Goal: Task Accomplishment & Management: Use online tool/utility

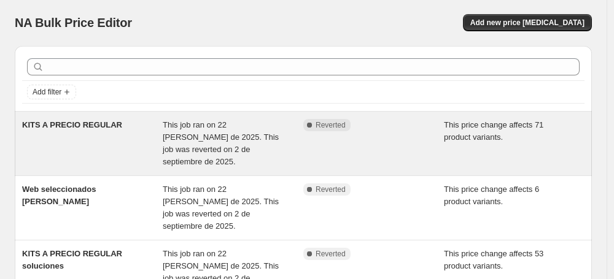
scroll to position [2, 0]
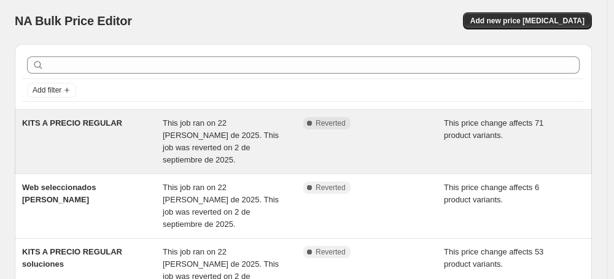
click at [120, 134] on div "KITS A PRECIO REGULAR" at bounding box center [92, 141] width 141 height 49
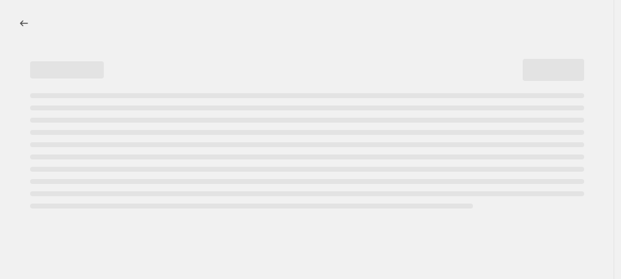
select select "ecap"
select select "no_change"
select select "collection"
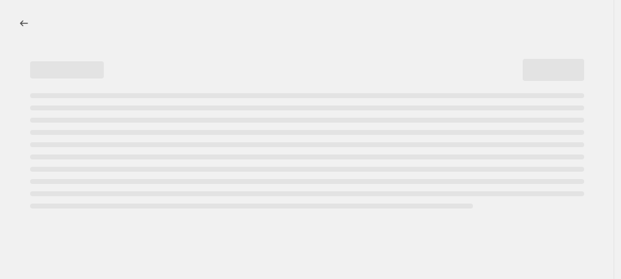
select select "collection"
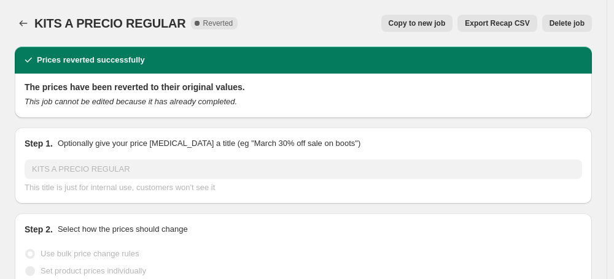
click at [409, 21] on span "Copy to new job" at bounding box center [417, 23] width 57 height 10
select select "ecap"
select select "no_change"
select select "collection"
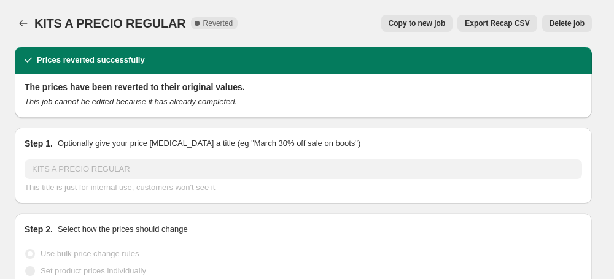
select select "collection"
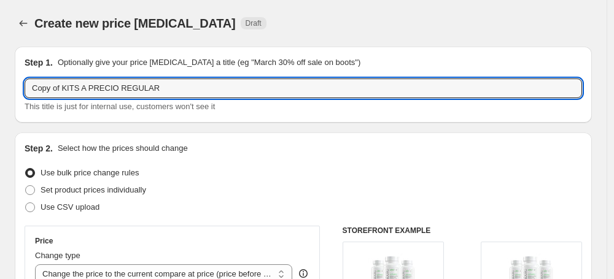
drag, startPoint x: 63, startPoint y: 88, endPoint x: 1, endPoint y: 88, distance: 62.0
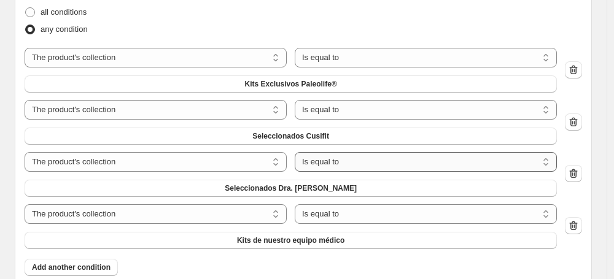
scroll to position [624, 0]
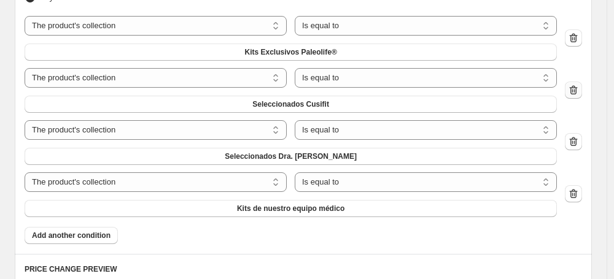
type input "KITS A PRECIO REGULAR"
click at [578, 95] on icon "button" at bounding box center [574, 89] width 8 height 9
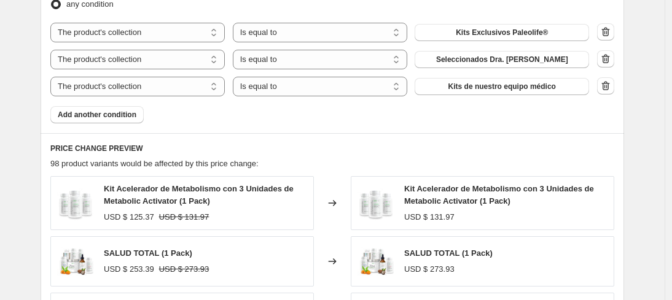
scroll to position [610, 0]
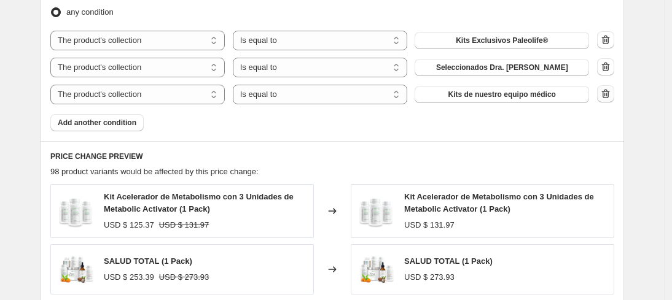
click at [607, 100] on icon "button" at bounding box center [605, 94] width 12 height 12
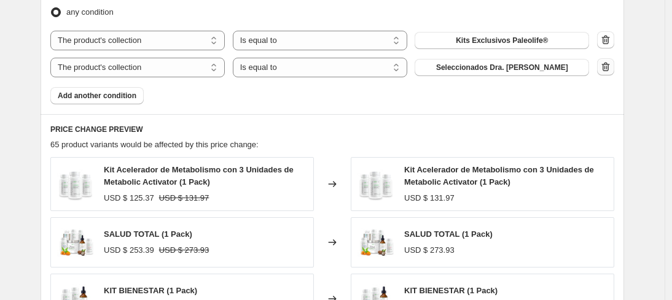
click at [610, 72] on icon "button" at bounding box center [606, 67] width 8 height 9
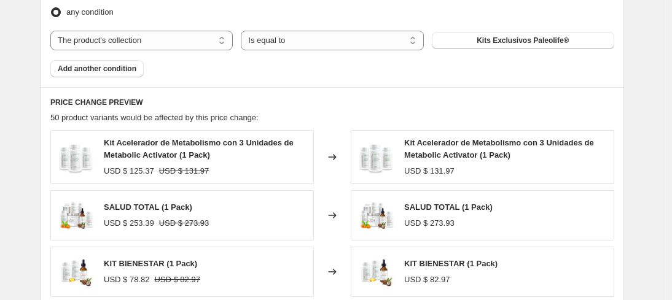
radio input "true"
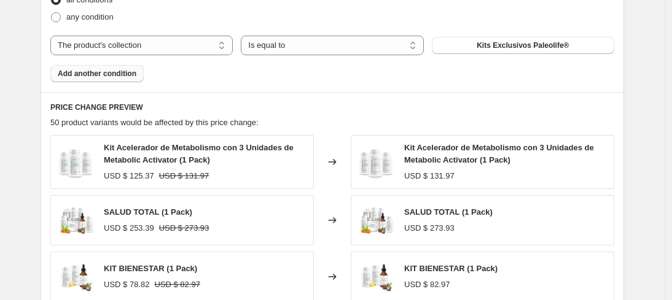
click at [76, 79] on span "Add another condition" at bounding box center [97, 74] width 79 height 10
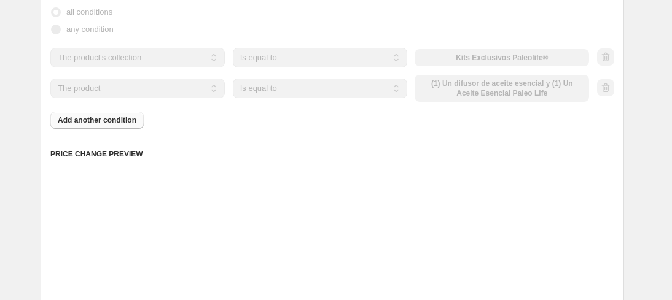
scroll to position [605, 0]
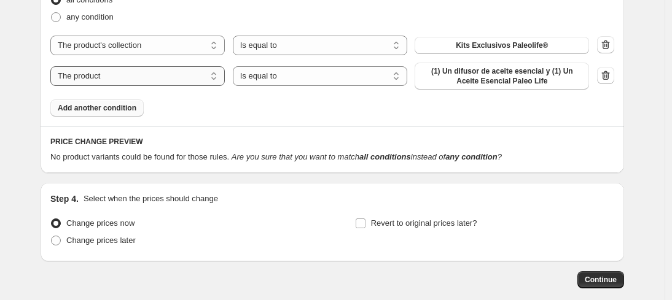
click at [182, 86] on select "The product The product's collection The product's tag The product's vendor The…" at bounding box center [137, 76] width 174 height 20
select select "title"
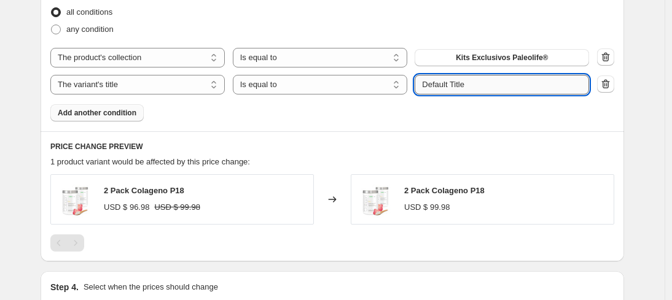
click at [493, 88] on input "Default Title" at bounding box center [501, 85] width 174 height 20
click at [492, 88] on input "Default Title" at bounding box center [501, 85] width 174 height 20
click at [511, 123] on div "Product filters Products must match: all conditions any condition The product T…" at bounding box center [332, 48] width 583 height 165
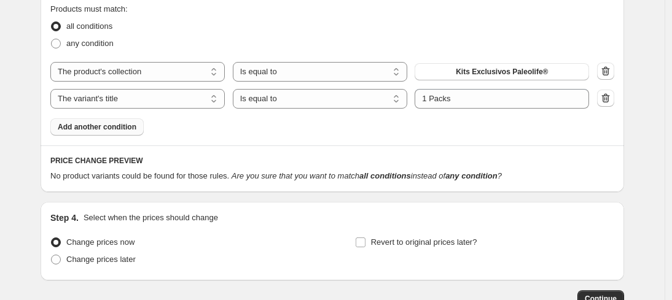
scroll to position [605, 0]
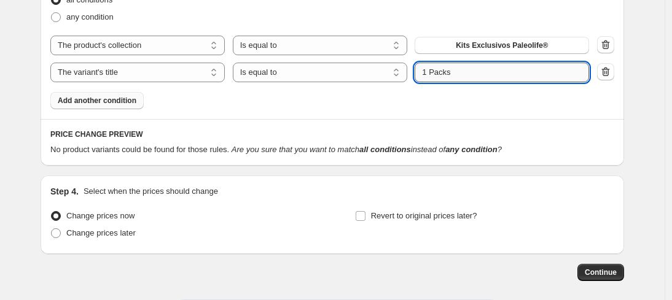
click at [469, 82] on input "1 Packs" at bounding box center [501, 73] width 174 height 20
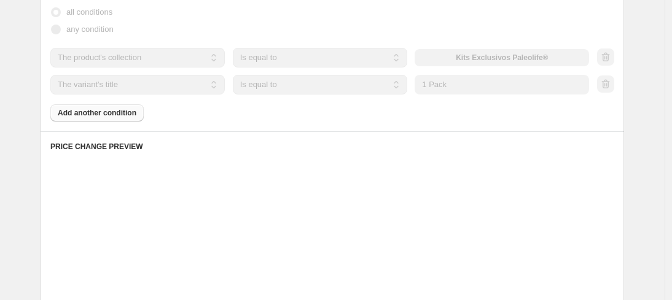
click at [448, 115] on div "Products must match: all conditions any condition The product The product's col…" at bounding box center [332, 55] width 564 height 133
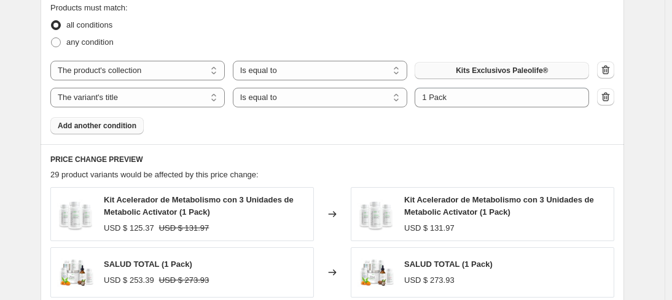
scroll to position [573, 0]
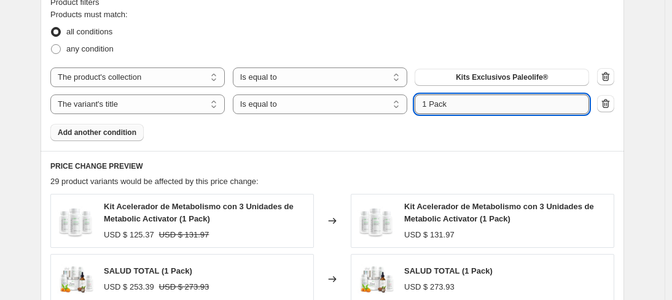
drag, startPoint x: 429, startPoint y: 117, endPoint x: 423, endPoint y: 116, distance: 6.2
click at [423, 114] on input "1 Pack" at bounding box center [501, 105] width 174 height 20
click at [505, 151] on div "Product filters Products must match: all conditions any condition The product T…" at bounding box center [332, 68] width 583 height 165
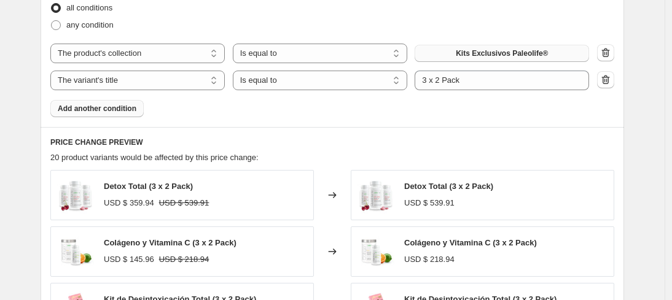
scroll to position [581, 0]
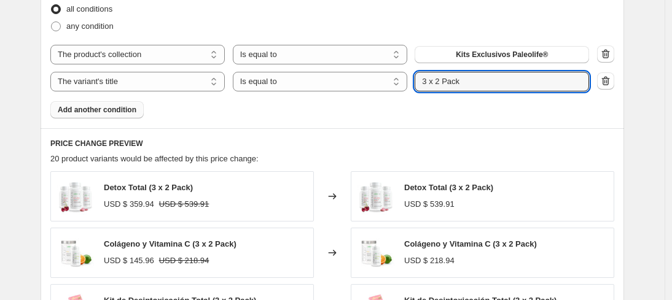
drag, startPoint x: 444, startPoint y: 82, endPoint x: 416, endPoint y: 81, distance: 28.2
click at [416, 81] on div "The product The product's collection The product's tag The product's vendor The…" at bounding box center [319, 82] width 538 height 20
type input "1 Pack"
click at [443, 107] on div "Products must match: all conditions any condition The product The product's col…" at bounding box center [332, 52] width 564 height 133
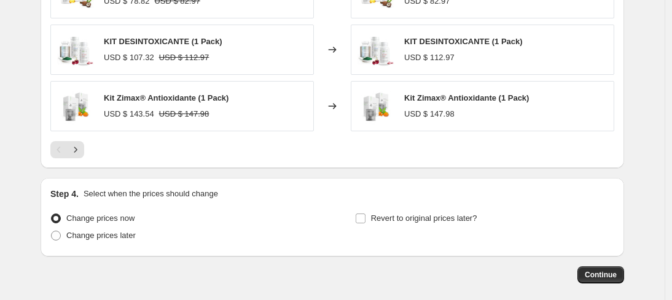
scroll to position [986, 0]
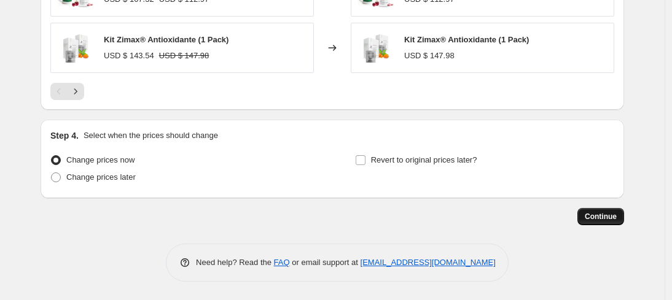
click at [609, 222] on button "Continue" at bounding box center [600, 216] width 47 height 17
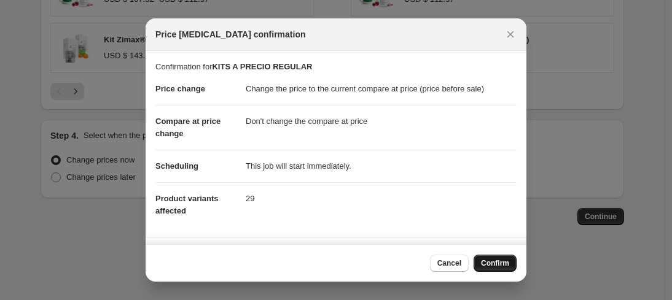
click at [505, 260] on span "Confirm" at bounding box center [495, 263] width 28 height 10
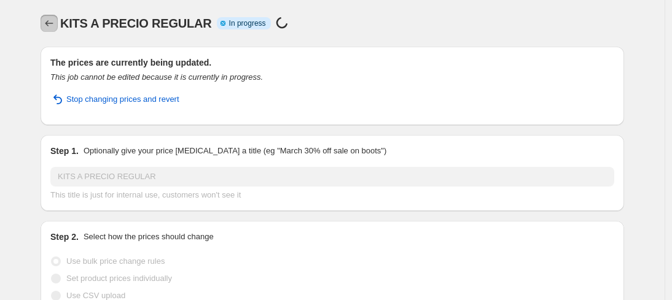
click at [52, 26] on icon "Price change jobs" at bounding box center [49, 23] width 12 height 12
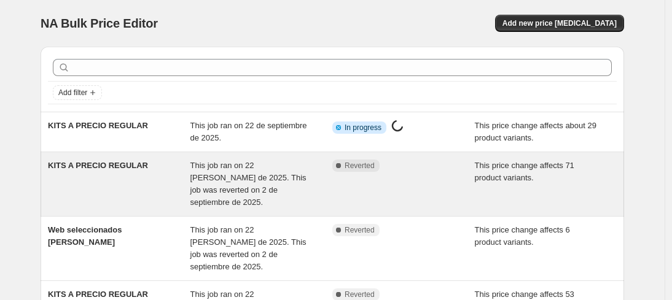
click at [176, 187] on div "KITS A PRECIO REGULAR" at bounding box center [119, 184] width 142 height 49
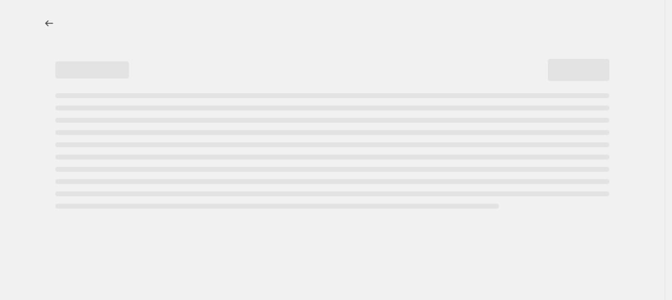
select select "ecap"
select select "no_change"
select select "collection"
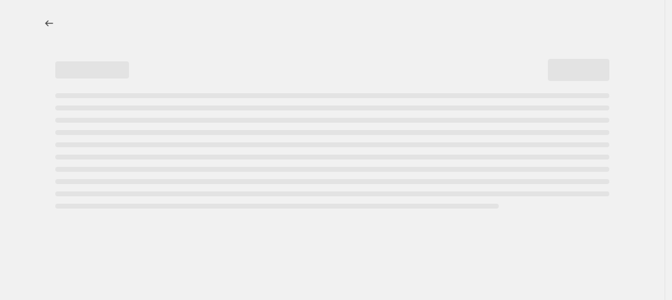
select select "collection"
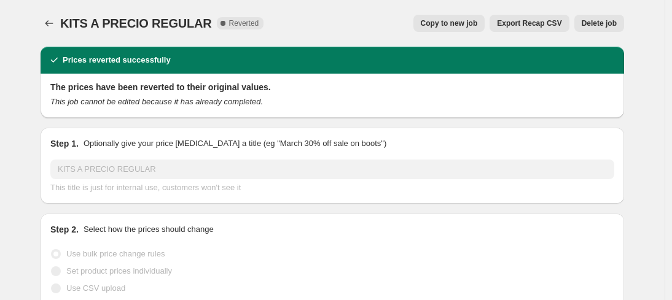
click at [464, 21] on span "Copy to new job" at bounding box center [449, 23] width 57 height 10
select select "ecap"
select select "no_change"
select select "collection"
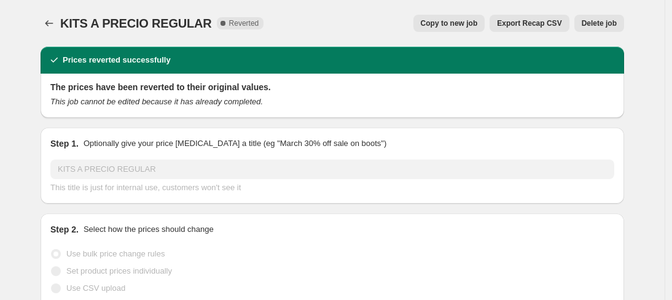
select select "collection"
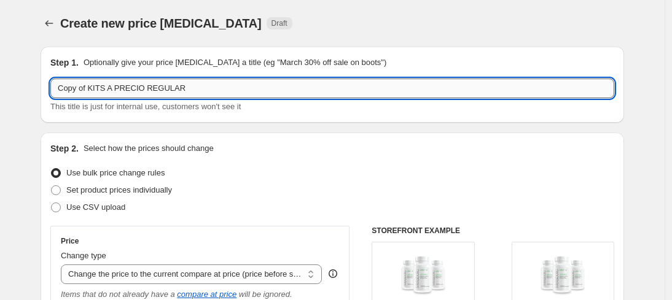
click at [198, 87] on input "Copy of KITS A PRECIO REGULAR" at bounding box center [332, 89] width 564 height 20
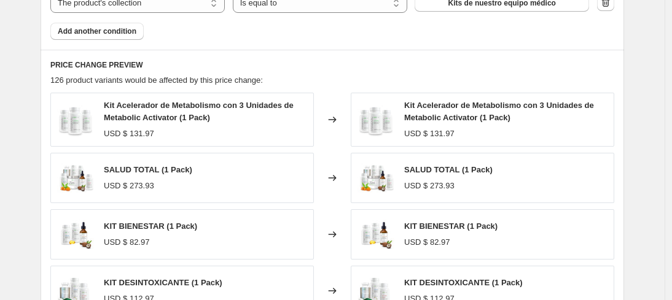
scroll to position [573, 0]
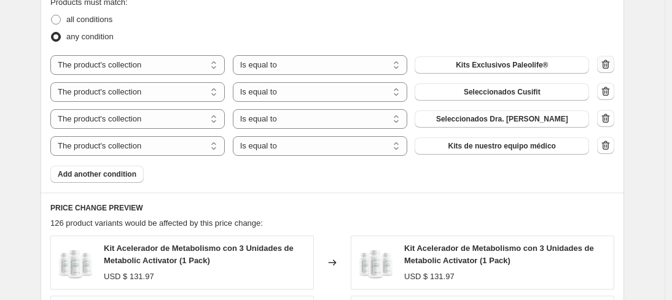
click at [607, 68] on icon "button" at bounding box center [606, 66] width 1 height 4
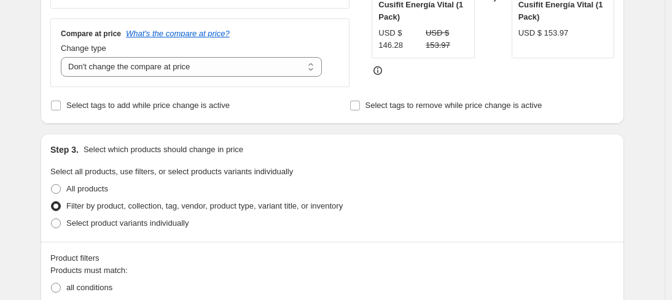
scroll to position [0, 0]
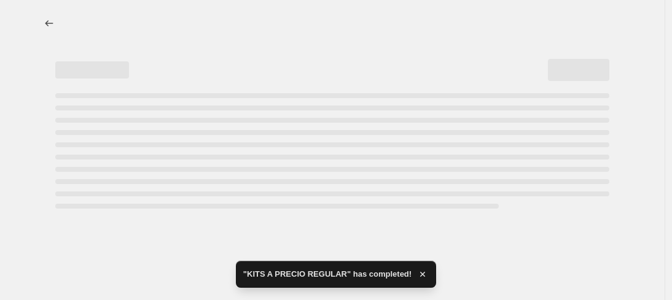
select select "ecap"
select select "no_change"
select select "collection"
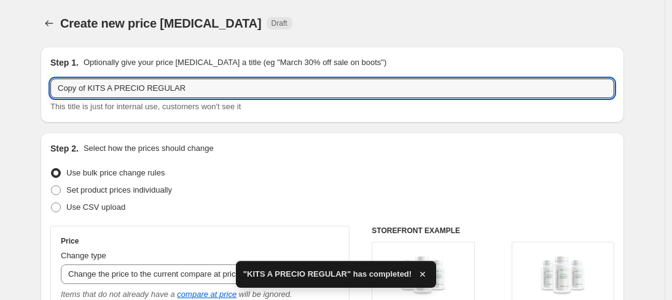
drag, startPoint x: 82, startPoint y: 90, endPoint x: 26, endPoint y: 87, distance: 55.3
click at [165, 81] on input "KITS A PRECIO REGULAR" at bounding box center [332, 89] width 564 height 20
click at [166, 87] on input "KITS A PRECIO REGULAR" at bounding box center [332, 89] width 564 height 20
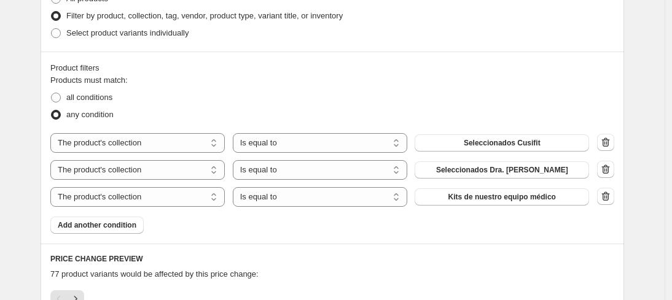
scroll to position [587, 0]
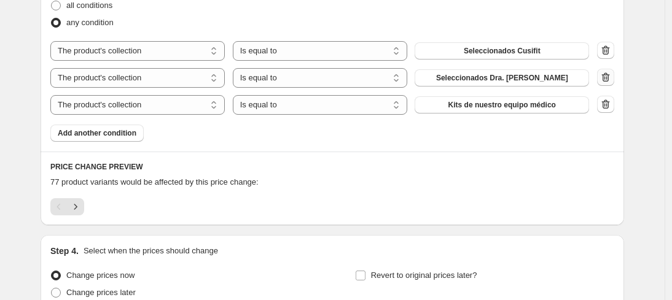
type input "KITS A PRECIO REGULAR CUSIFIT"
click at [614, 86] on button "button" at bounding box center [605, 77] width 17 height 17
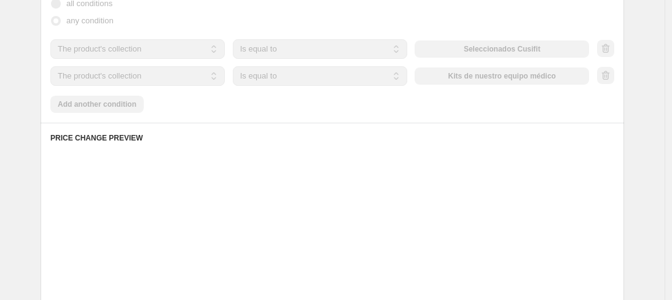
scroll to position [573, 0]
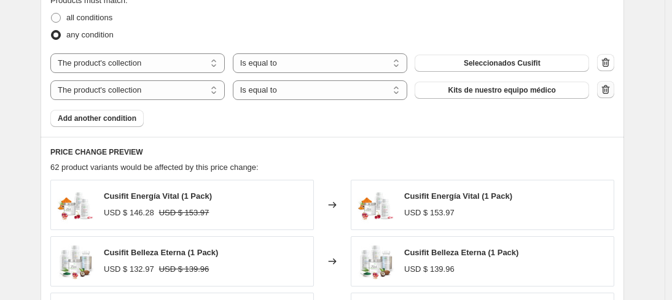
click at [610, 94] on icon "button" at bounding box center [606, 89] width 8 height 9
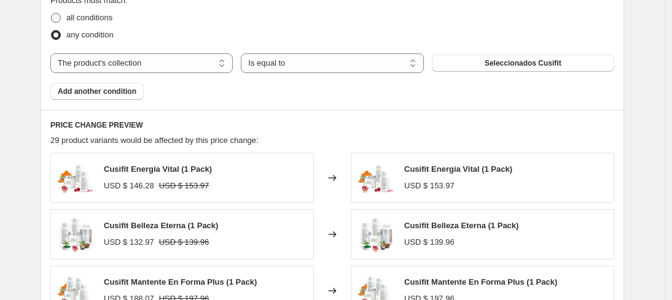
click at [61, 18] on span at bounding box center [56, 18] width 10 height 10
click at [52, 14] on input "all conditions" at bounding box center [51, 13] width 1 height 1
radio input "true"
click at [124, 93] on span "Add another condition" at bounding box center [97, 92] width 79 height 10
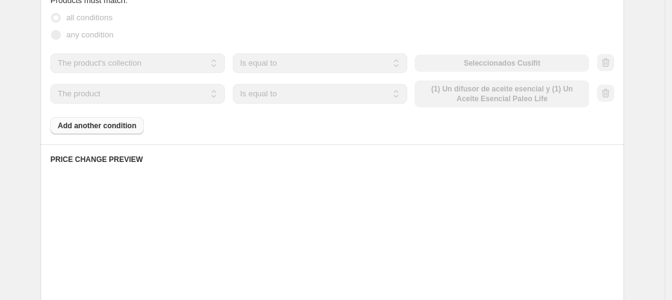
scroll to position [587, 0]
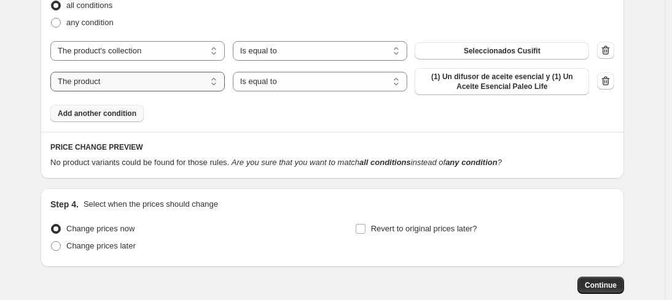
click at [164, 90] on select "The product The product's collection The product's tag The product's vendor The…" at bounding box center [137, 82] width 174 height 20
select select "title"
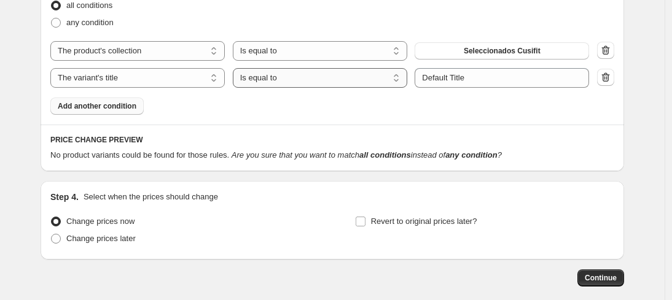
click at [301, 88] on select "Is equal to Is not equal to Contains" at bounding box center [320, 78] width 174 height 20
click at [236, 80] on select "Is equal to Is not equal to Contains" at bounding box center [320, 78] width 174 height 20
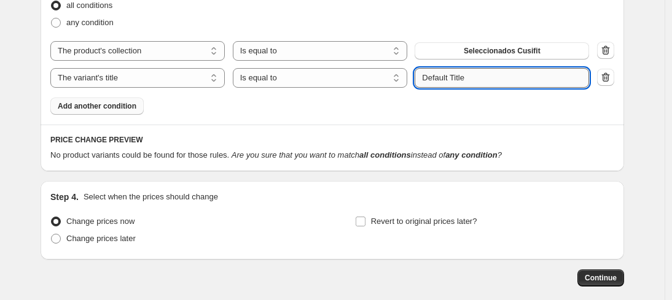
click at [464, 88] on input "Default Title" at bounding box center [501, 78] width 174 height 20
type input "1 Pack"
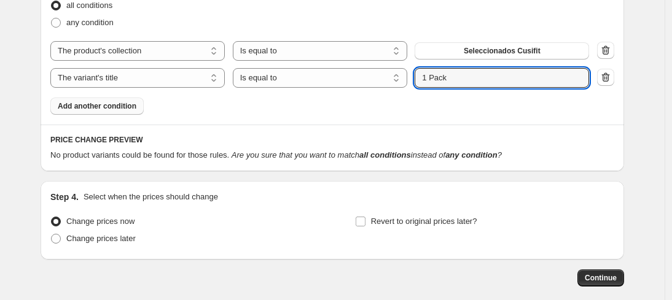
click at [528, 125] on div "Product filters Products must match: all conditions any condition The product T…" at bounding box center [332, 41] width 583 height 165
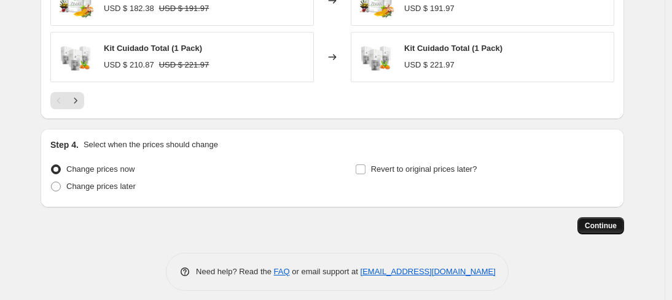
scroll to position [956, 0]
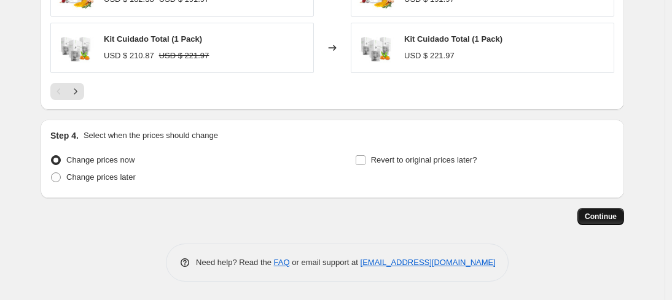
click at [607, 218] on span "Continue" at bounding box center [600, 217] width 32 height 10
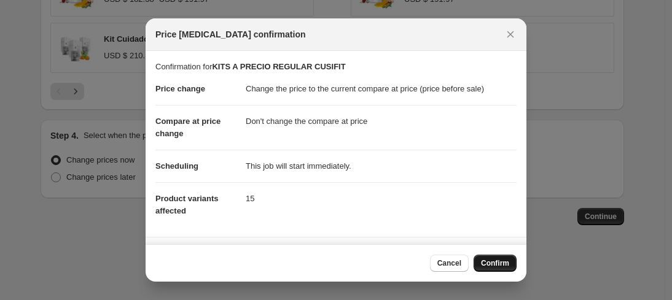
click at [504, 265] on span "Confirm" at bounding box center [495, 263] width 28 height 10
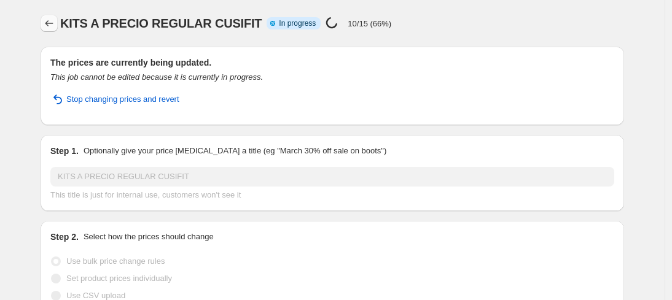
click at [52, 26] on icon "Price change jobs" at bounding box center [49, 23] width 12 height 12
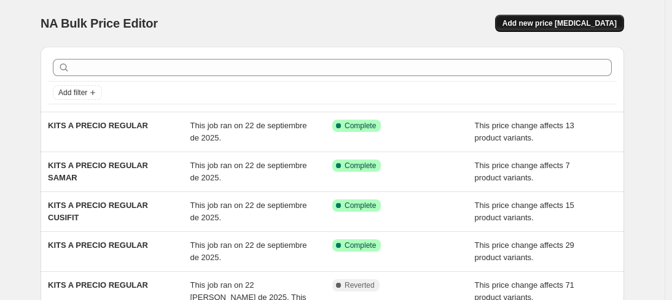
click at [570, 24] on span "Add new price [MEDICAL_DATA]" at bounding box center [559, 23] width 114 height 10
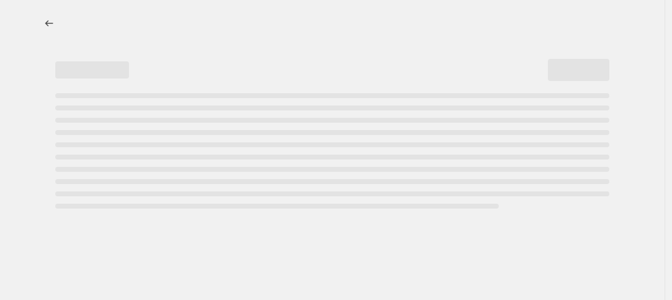
select select "percentage"
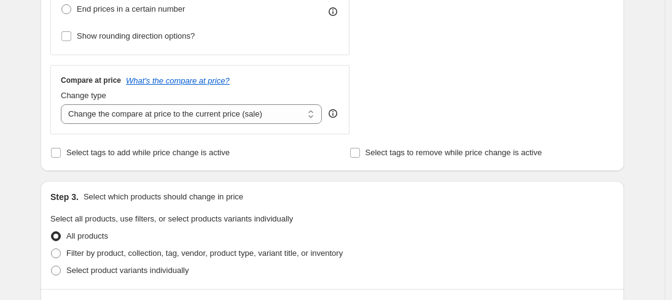
scroll to position [405, 0]
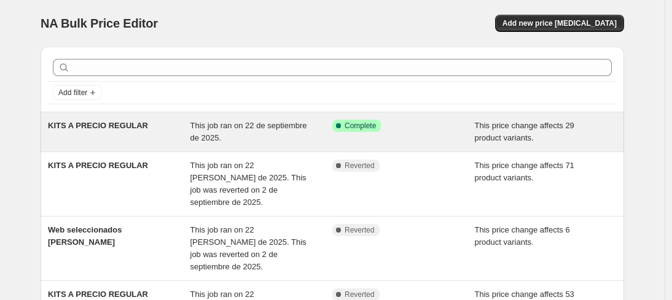
click at [244, 123] on span "This job ran on 22 de septiembre de 2025." at bounding box center [248, 131] width 117 height 21
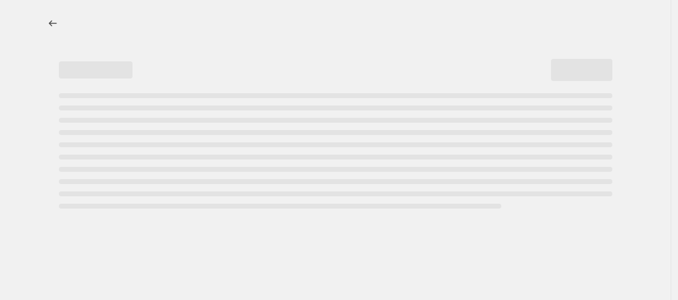
select select "ecap"
select select "no_change"
select select "collection"
select select "title"
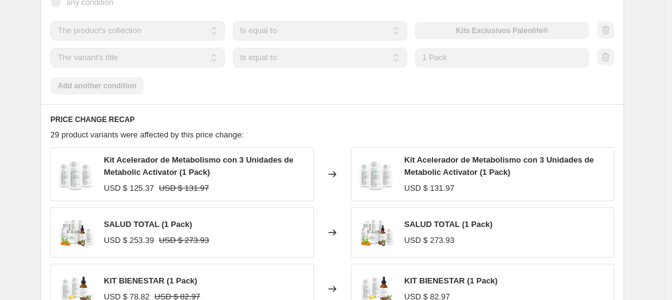
scroll to position [739, 0]
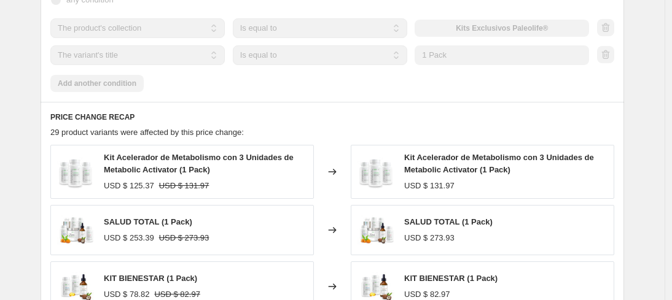
select select "ecap"
select select "no_change"
select select "collection"
select select "title"
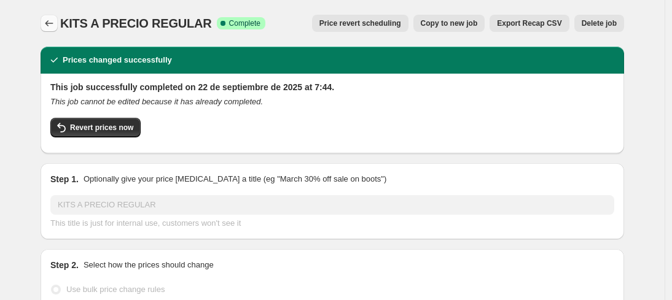
click at [50, 23] on icon "Price change jobs" at bounding box center [49, 23] width 8 height 6
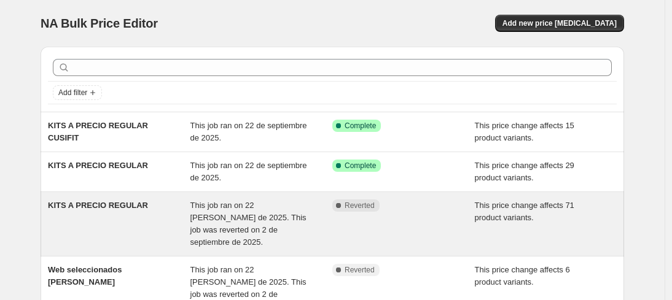
click at [87, 227] on div "KITS A PRECIO REGULAR" at bounding box center [119, 224] width 142 height 49
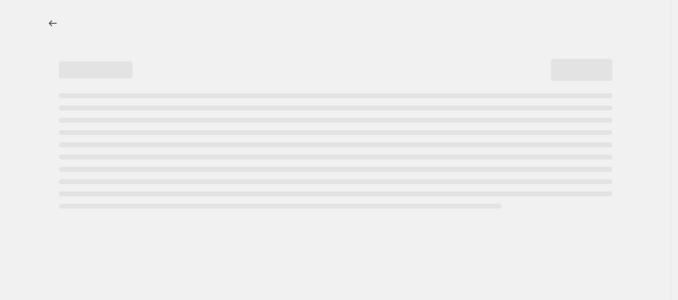
select select "ecap"
select select "no_change"
select select "collection"
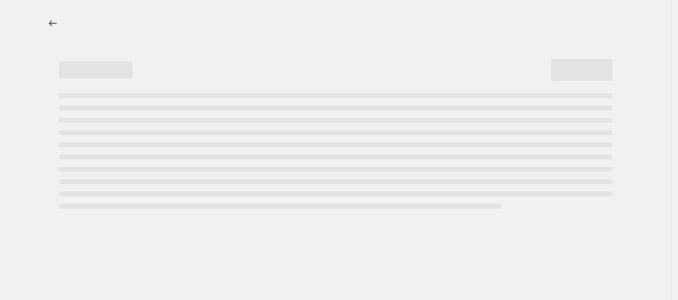
select select "collection"
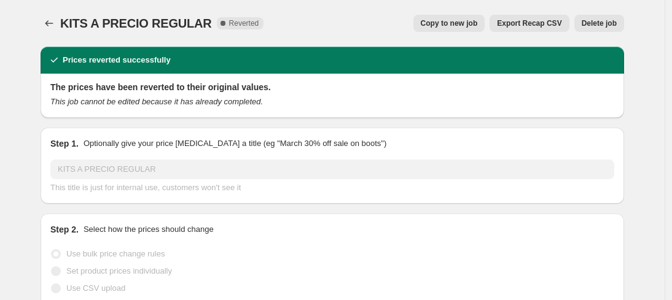
click at [438, 25] on span "Copy to new job" at bounding box center [449, 23] width 57 height 10
select select "ecap"
select select "no_change"
select select "collection"
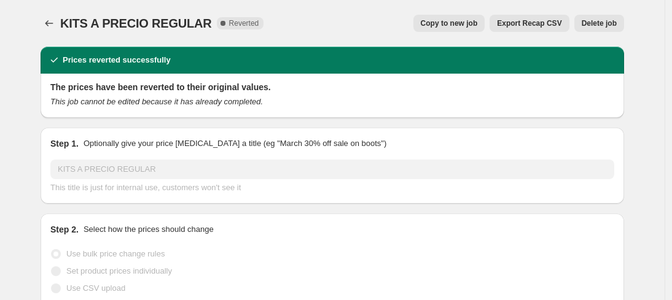
select select "collection"
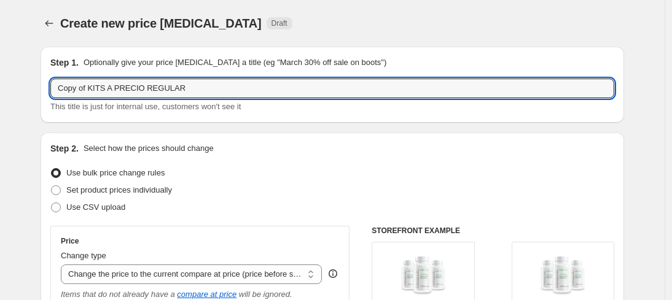
drag, startPoint x: 91, startPoint y: 88, endPoint x: 26, endPoint y: 90, distance: 65.7
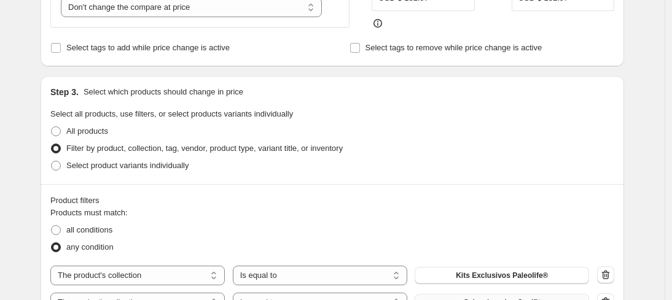
scroll to position [629, 0]
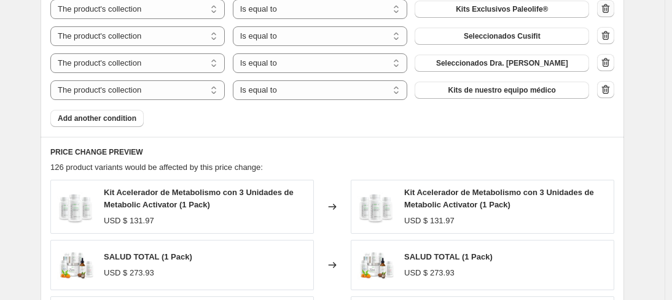
click at [607, 15] on icon "button" at bounding box center [605, 8] width 12 height 12
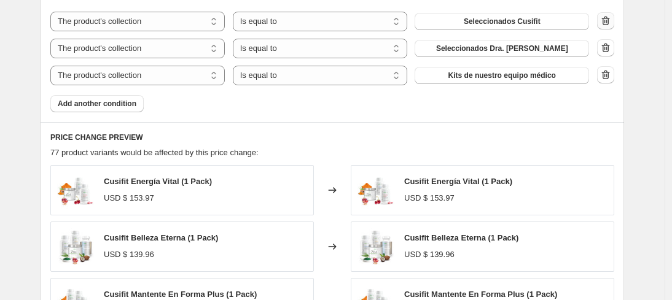
click at [612, 25] on icon "button" at bounding box center [605, 21] width 12 height 12
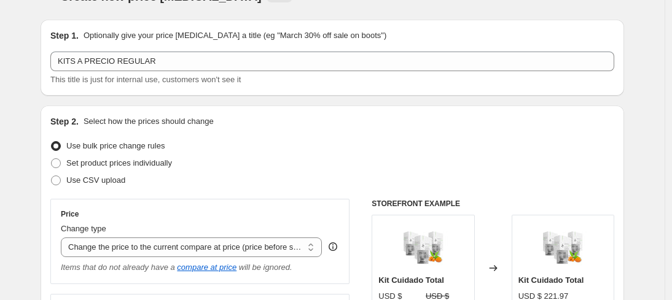
scroll to position [0, 0]
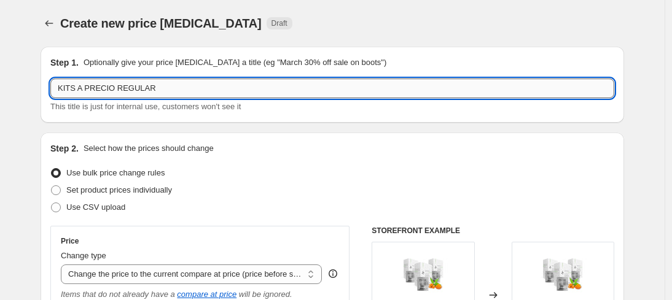
click at [215, 90] on input "KITS A PRECIO REGULAR" at bounding box center [332, 89] width 564 height 20
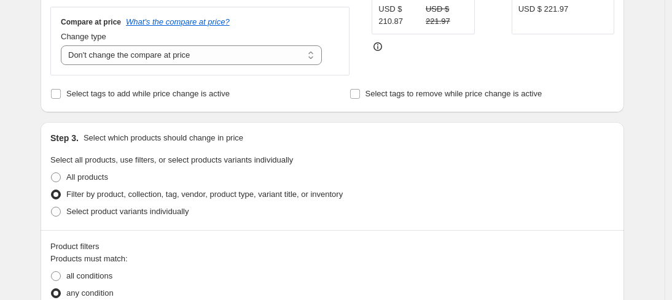
scroll to position [538, 0]
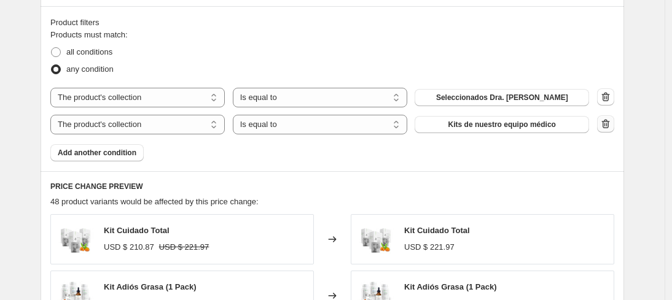
type input "KITS A PRECIO REGULAR SAMAR"
click at [610, 126] on icon "button" at bounding box center [605, 124] width 12 height 12
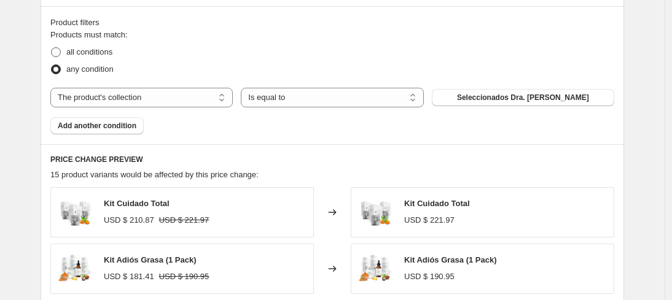
click at [88, 53] on span "all conditions" at bounding box center [89, 51] width 46 height 9
click at [52, 48] on input "all conditions" at bounding box center [51, 47] width 1 height 1
radio input "true"
click at [113, 122] on span "Add another condition" at bounding box center [97, 126] width 79 height 10
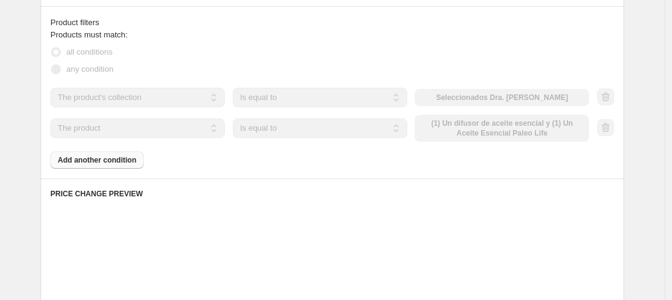
scroll to position [553, 0]
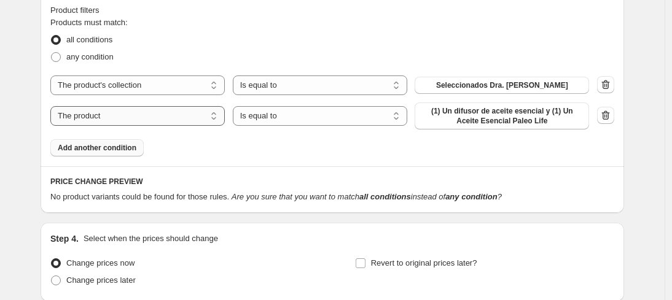
click at [187, 126] on select "The product The product's collection The product's tag The product's vendor The…" at bounding box center [137, 116] width 174 height 20
select select "title"
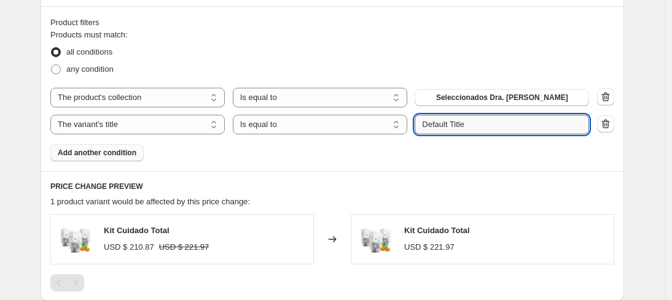
click at [454, 127] on input "Default Title" at bounding box center [501, 125] width 174 height 20
type input "1 Pack"
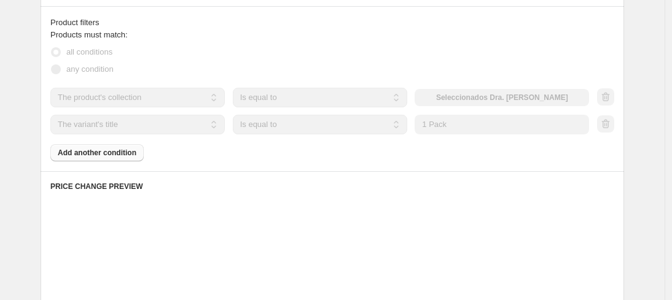
click at [649, 141] on div "Create new price [MEDICAL_DATA]. This page is ready Create new price [MEDICAL_D…" at bounding box center [332, 90] width 664 height 1256
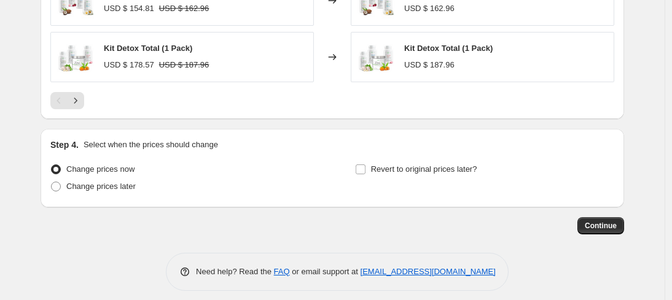
scroll to position [956, 0]
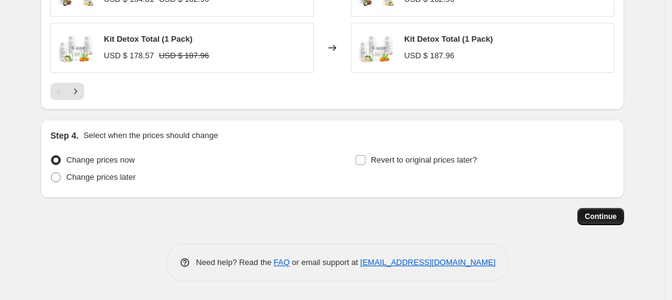
click at [614, 218] on span "Continue" at bounding box center [600, 217] width 32 height 10
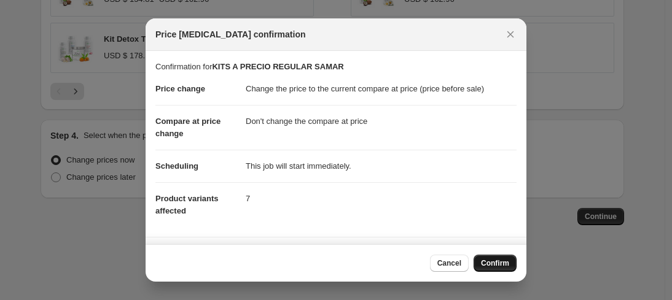
click at [496, 262] on span "Confirm" at bounding box center [495, 263] width 28 height 10
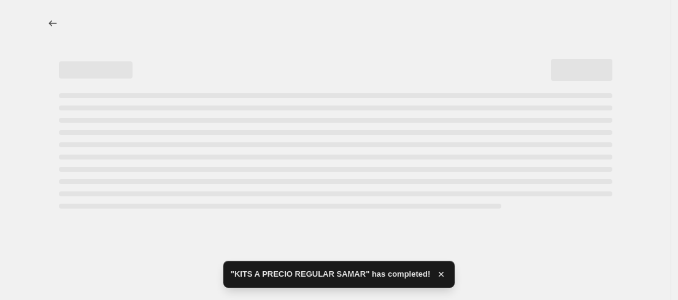
select select "ecap"
select select "no_change"
select select "collection"
select select "title"
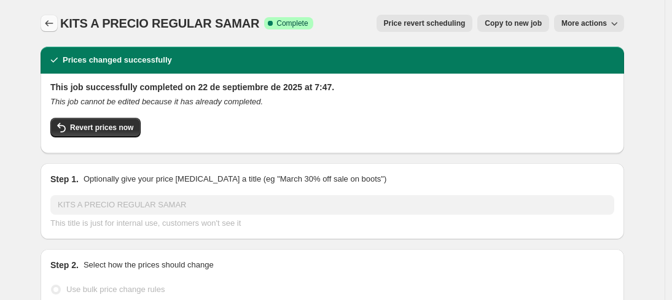
click at [52, 23] on icon "Price change jobs" at bounding box center [49, 23] width 8 height 6
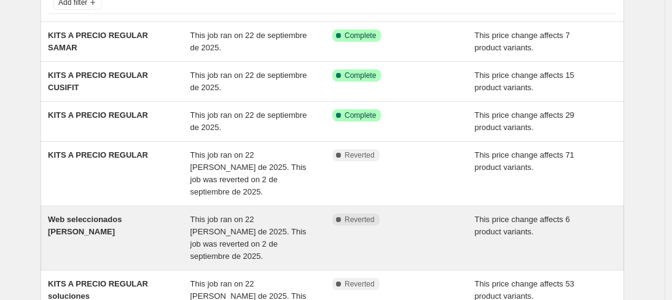
scroll to position [91, 0]
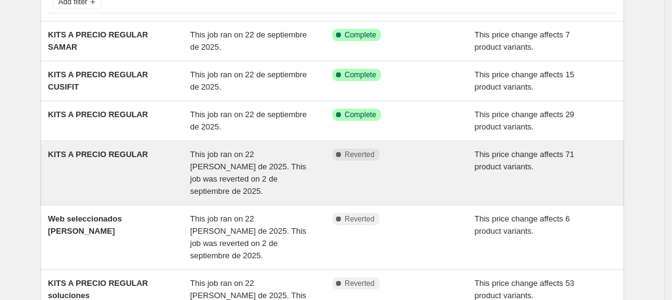
click at [111, 172] on div "KITS A PRECIO REGULAR" at bounding box center [119, 173] width 142 height 49
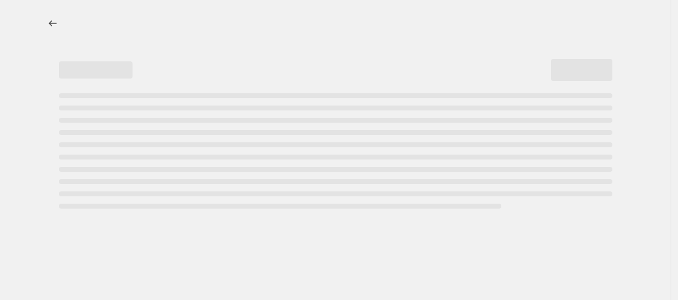
select select "ecap"
select select "no_change"
select select "collection"
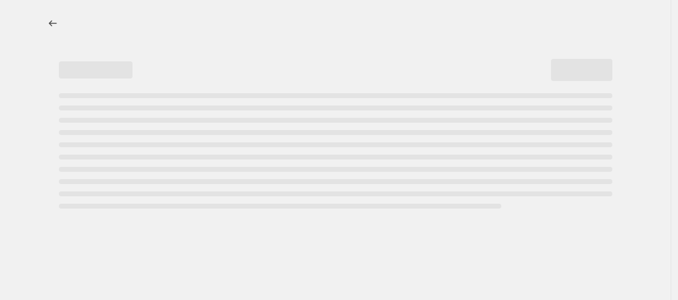
select select "collection"
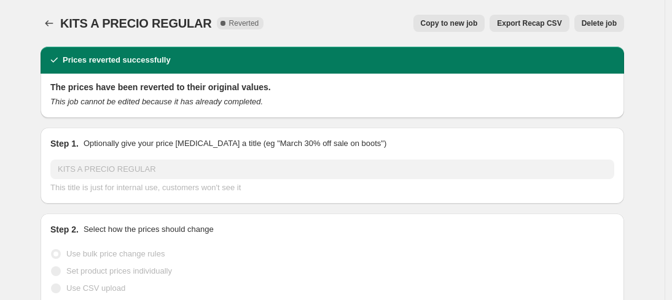
click at [456, 25] on span "Copy to new job" at bounding box center [449, 23] width 57 height 10
select select "ecap"
select select "no_change"
select select "collection"
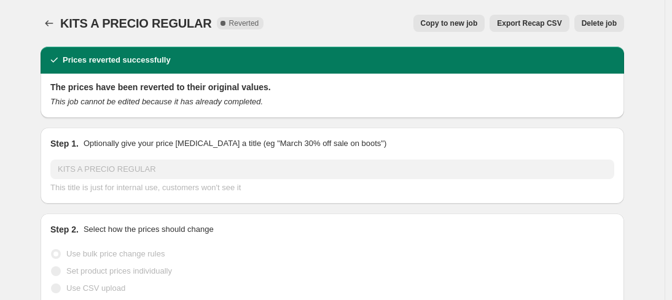
select select "collection"
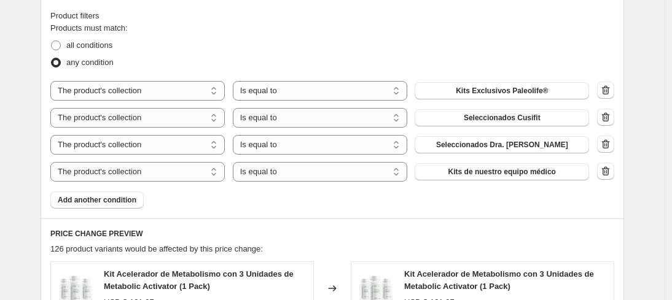
scroll to position [562, 0]
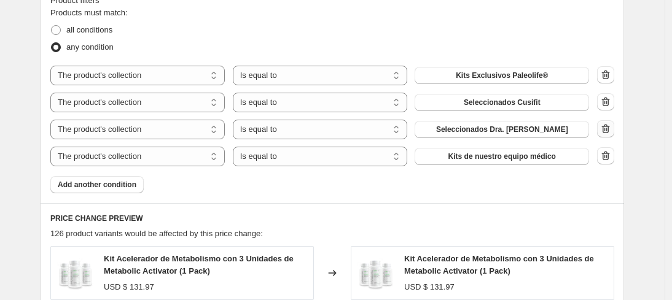
click at [607, 135] on icon "button" at bounding box center [605, 129] width 12 height 12
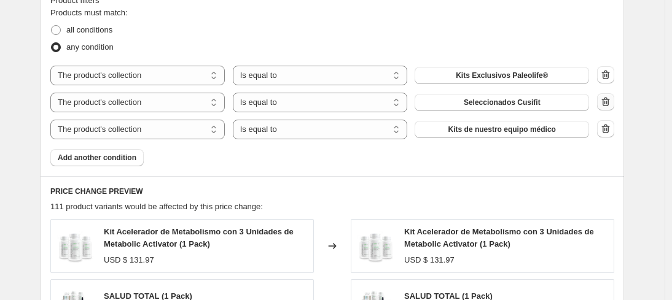
click at [608, 108] on icon "button" at bounding box center [605, 102] width 12 height 12
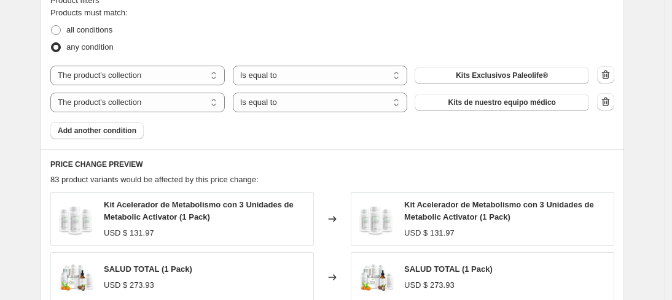
click at [608, 81] on icon "button" at bounding box center [605, 75] width 12 height 12
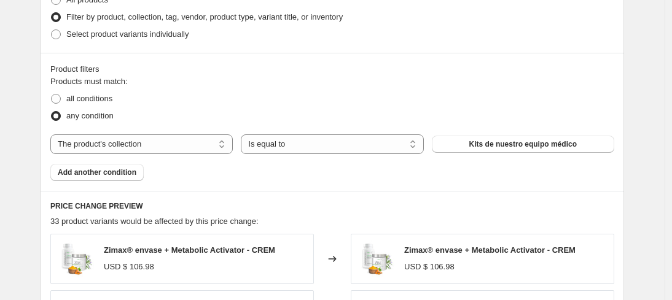
scroll to position [488, 0]
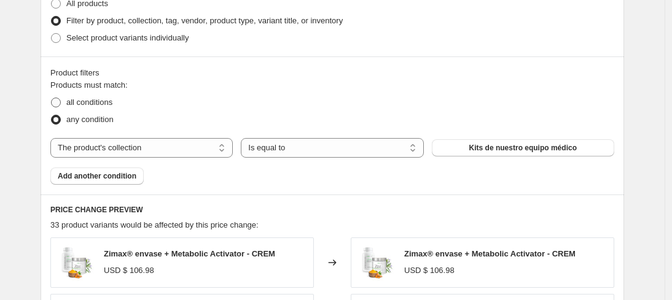
click at [85, 105] on span "all conditions" at bounding box center [89, 102] width 46 height 9
click at [52, 98] on input "all conditions" at bounding box center [51, 98] width 1 height 1
radio input "true"
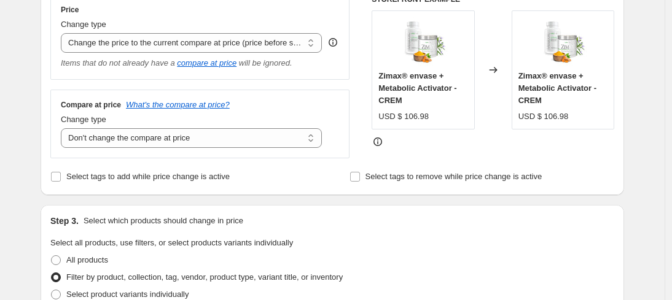
scroll to position [42, 0]
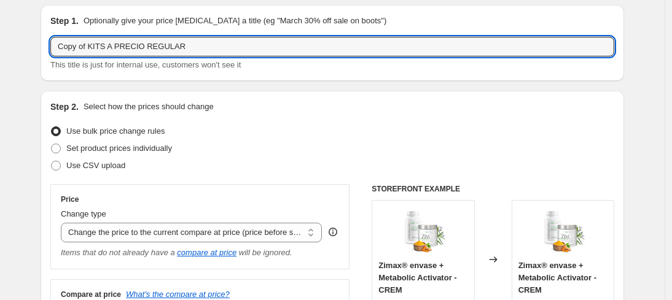
drag, startPoint x: 93, startPoint y: 48, endPoint x: 25, endPoint y: 47, distance: 68.2
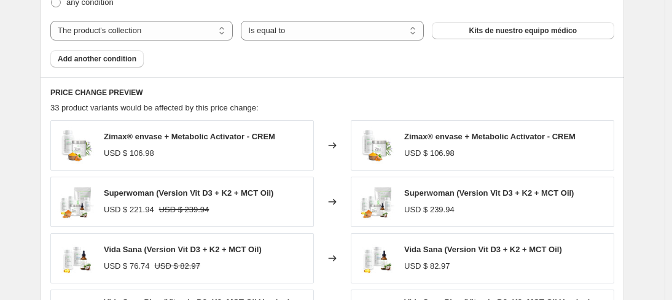
scroll to position [499, 0]
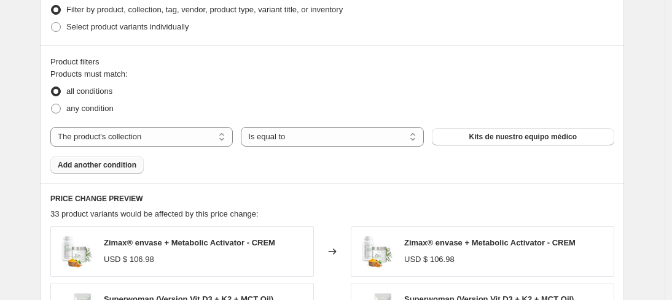
type input "KITS A PRECIO REGULAR"
click at [99, 170] on button "Add another condition" at bounding box center [96, 165] width 93 height 17
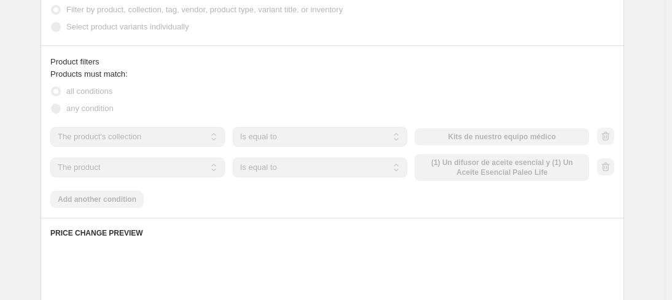
scroll to position [513, 0]
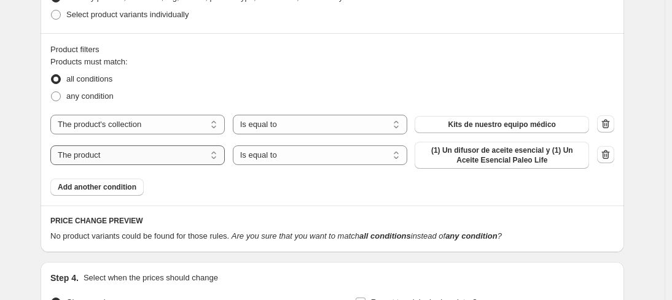
click at [217, 165] on select "The product The product's collection The product's tag The product's vendor The…" at bounding box center [137, 156] width 174 height 20
select select "title"
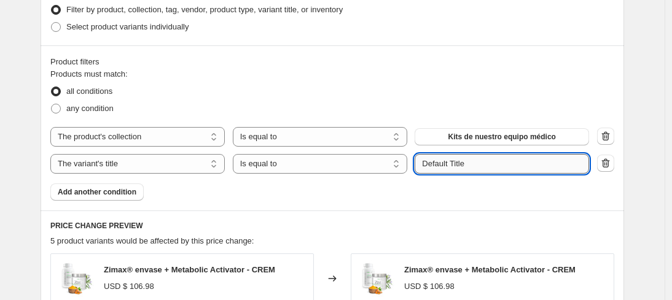
click at [481, 167] on input "Default Title" at bounding box center [501, 164] width 174 height 20
click at [471, 122] on div "Products must match: all conditions any condition The product The product's col…" at bounding box center [332, 134] width 564 height 133
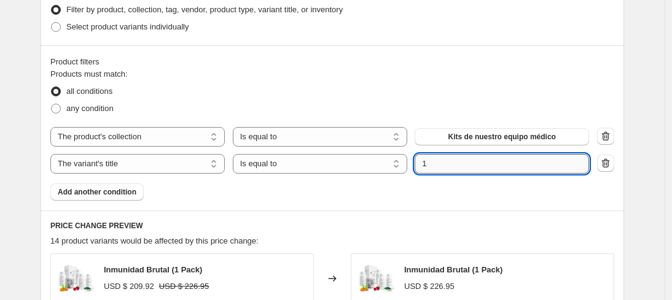
click at [474, 170] on input "1" at bounding box center [501, 164] width 174 height 20
type input "1 Pack"
click at [483, 192] on div "Products must match: all conditions any condition The product The product's col…" at bounding box center [332, 134] width 564 height 133
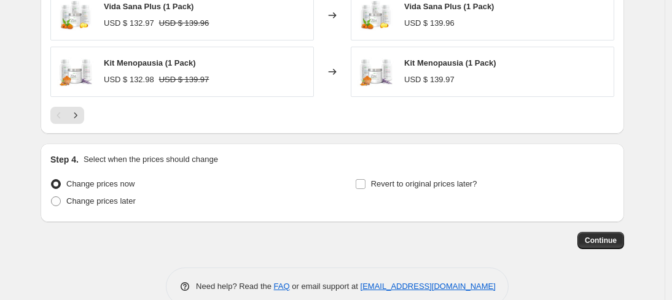
scroll to position [956, 0]
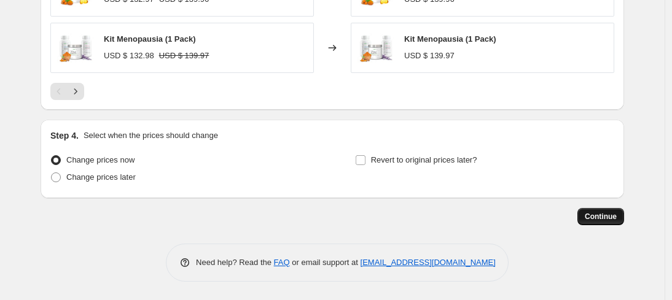
click at [602, 221] on span "Continue" at bounding box center [600, 217] width 32 height 10
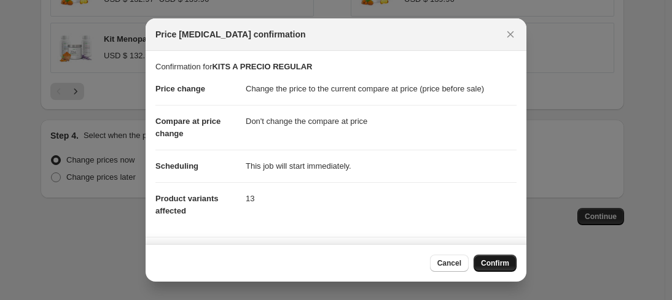
click at [481, 262] on span "Confirm" at bounding box center [495, 263] width 28 height 10
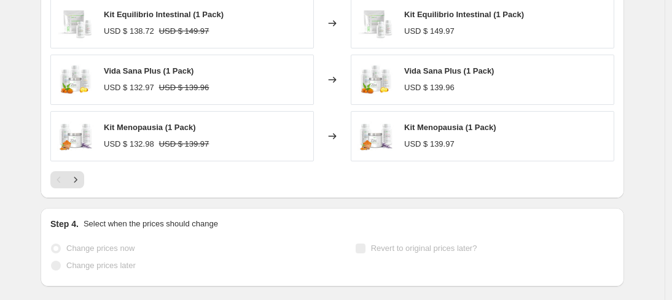
select select "ecap"
select select "no_change"
select select "collection"
select select "title"
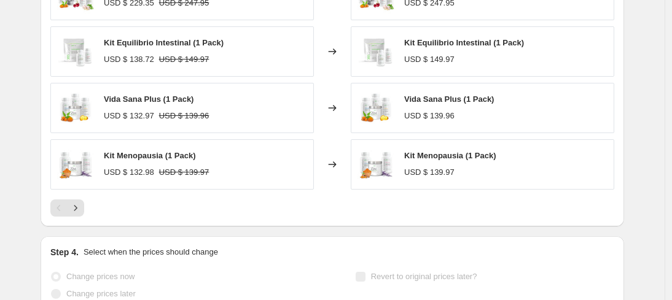
scroll to position [0, 0]
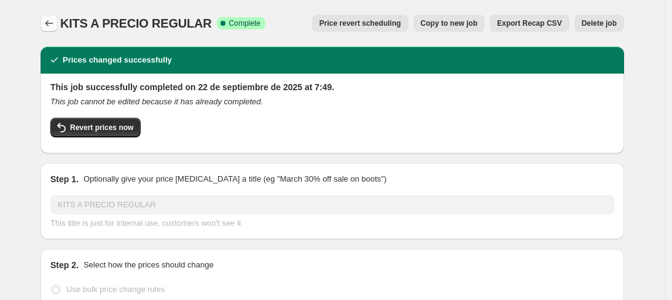
click at [55, 15] on button "Price change jobs" at bounding box center [49, 23] width 17 height 17
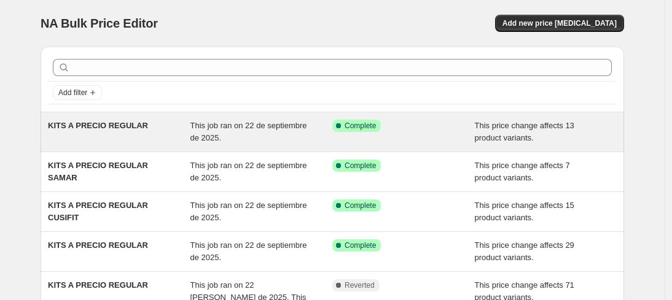
click at [300, 128] on span "This job ran on 22 de septiembre de 2025." at bounding box center [248, 131] width 117 height 21
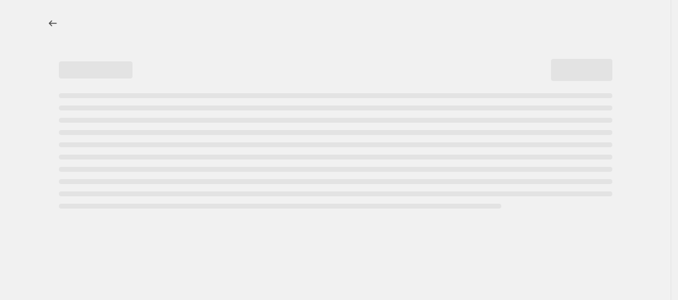
select select "ecap"
select select "no_change"
select select "collection"
select select "title"
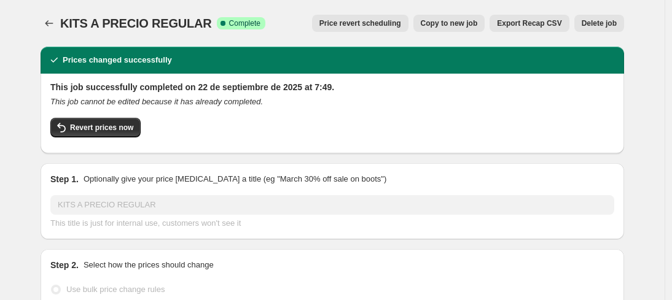
click at [455, 22] on span "Copy to new job" at bounding box center [449, 23] width 57 height 10
select select "ecap"
select select "no_change"
select select "collection"
select select "title"
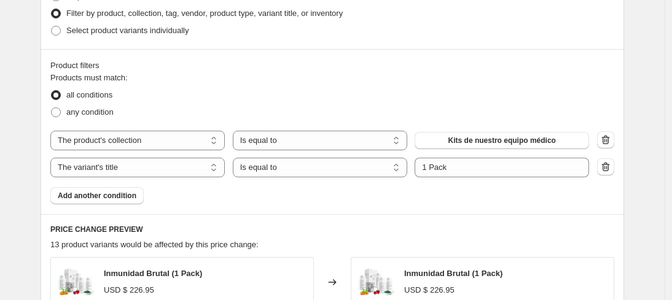
scroll to position [501, 0]
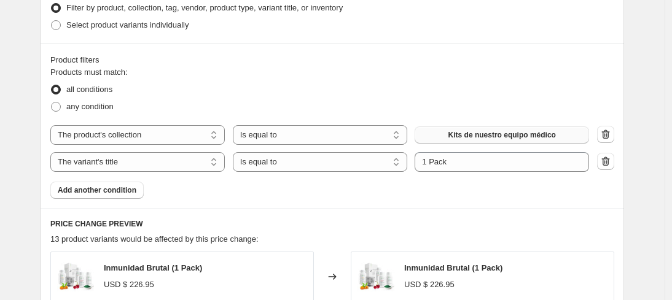
click at [556, 134] on span "Kits de nuestro equipo médico" at bounding box center [501, 135] width 107 height 10
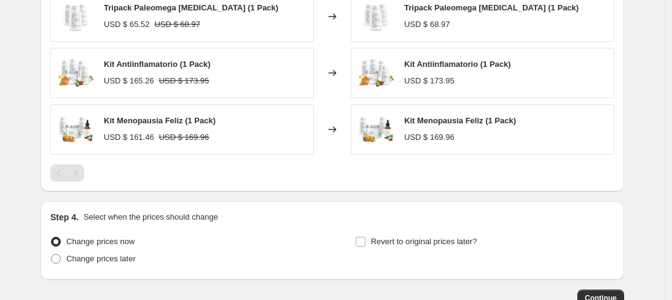
scroll to position [956, 0]
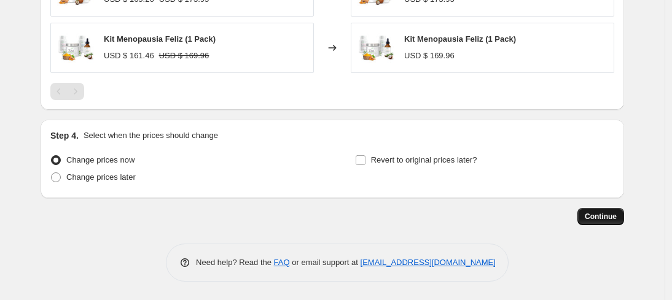
click at [616, 214] on span "Continue" at bounding box center [600, 217] width 32 height 10
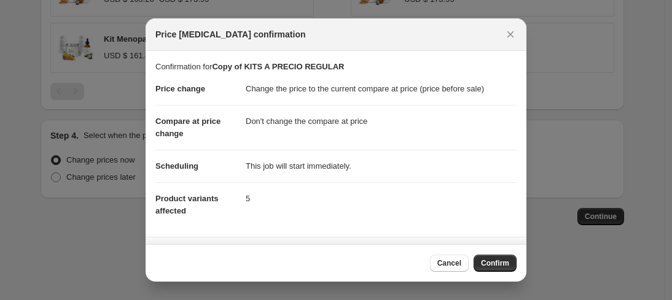
click at [479, 257] on button "Confirm" at bounding box center [494, 263] width 43 height 17
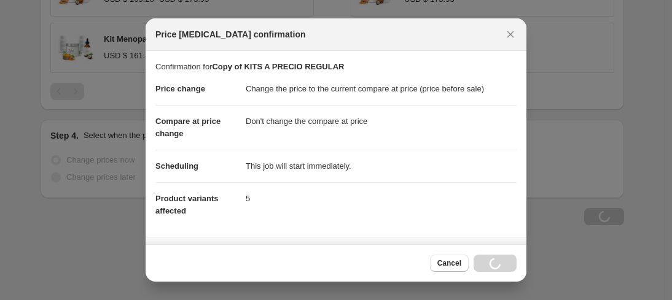
scroll to position [956, 0]
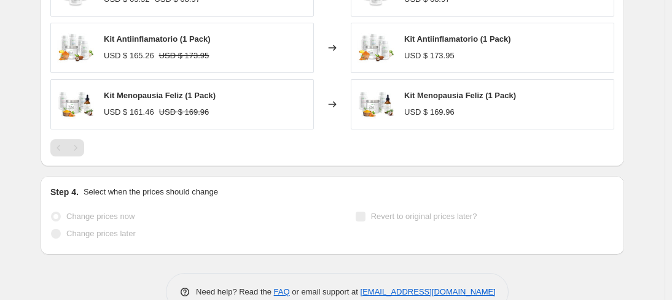
select select "ecap"
select select "no_change"
select select "collection"
select select "title"
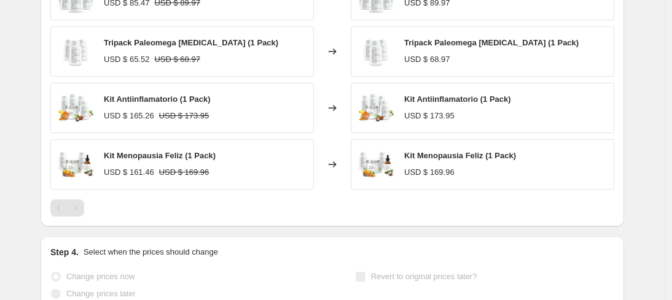
scroll to position [0, 0]
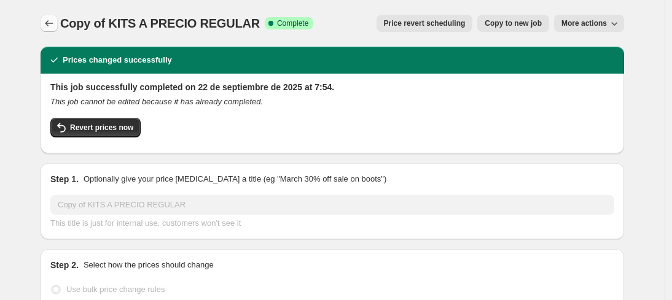
click at [55, 25] on icon "Price change jobs" at bounding box center [49, 23] width 12 height 12
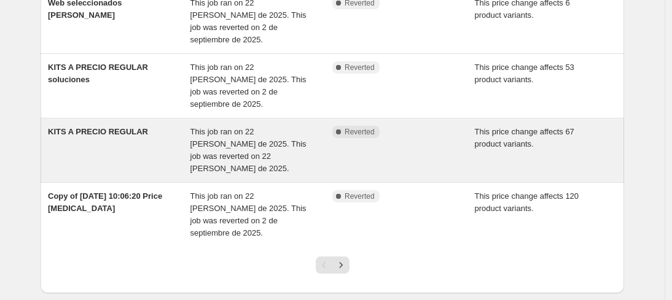
scroll to position [394, 0]
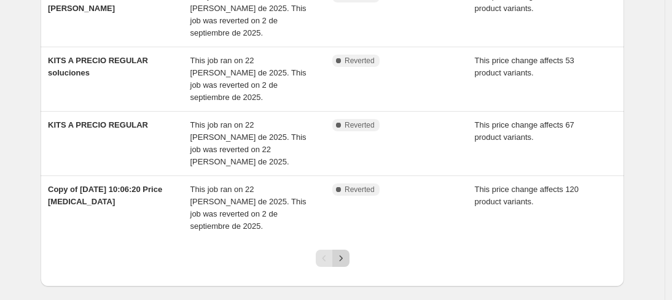
click at [346, 252] on icon "Next" at bounding box center [341, 258] width 12 height 12
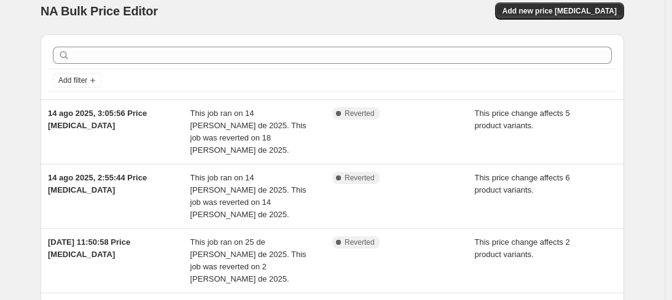
scroll to position [0, 0]
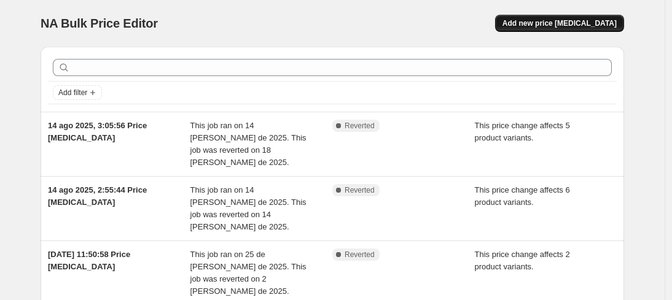
click at [573, 26] on span "Add new price [MEDICAL_DATA]" at bounding box center [559, 23] width 114 height 10
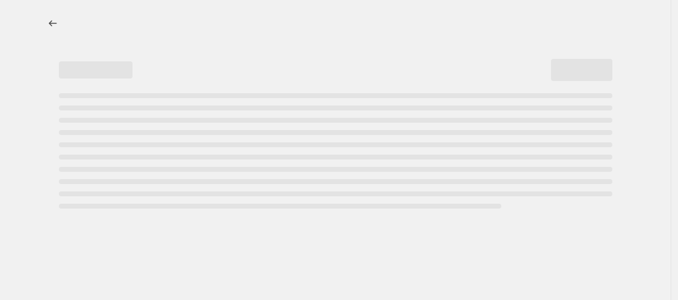
select select "percentage"
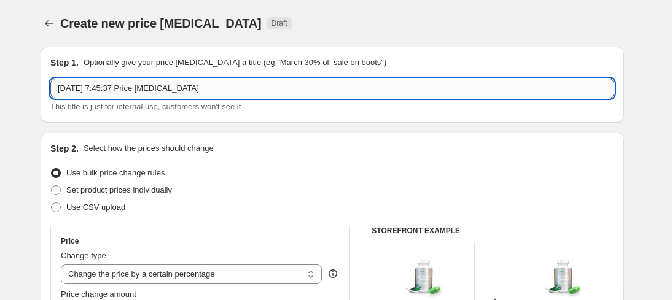
click at [141, 87] on input "[DATE] 7:45:37 Price [MEDICAL_DATA]" at bounding box center [332, 89] width 564 height 20
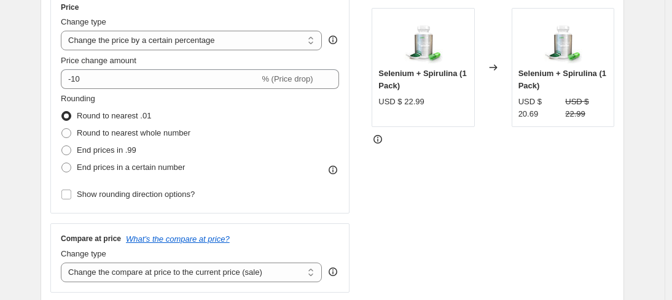
scroll to position [178, 0]
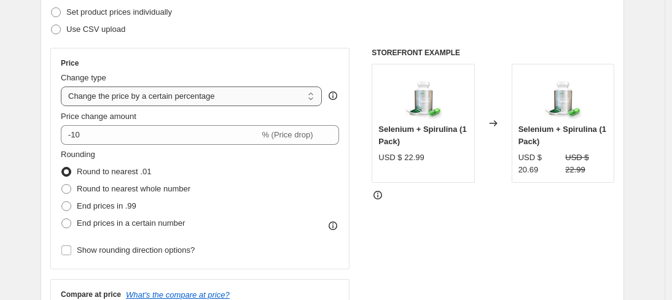
type input "PRODUCTOS A PRECIO REGULAR"
click at [214, 98] on select "Change the price to a certain amount Change the price by a certain amount Chang…" at bounding box center [191, 97] width 261 height 20
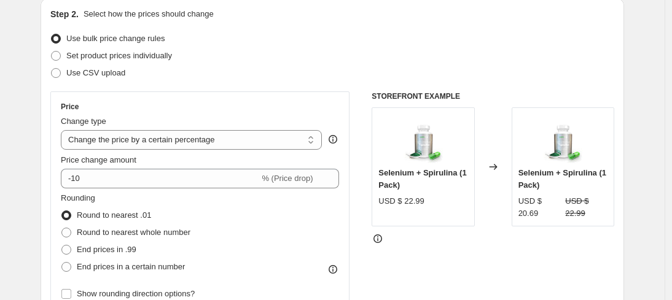
scroll to position [168, 0]
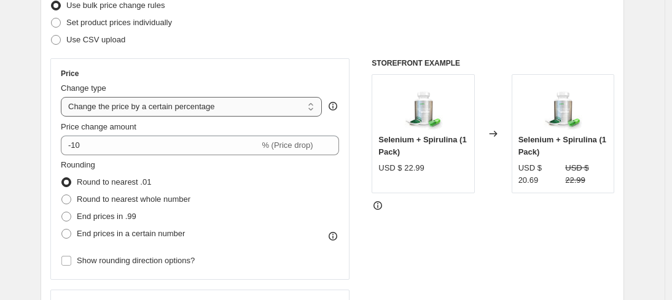
click at [290, 111] on select "Change the price to a certain amount Change the price by a certain amount Chang…" at bounding box center [191, 107] width 261 height 20
select select "ecap"
click at [64, 97] on select "Change the price to a certain amount Change the price by a certain amount Chang…" at bounding box center [191, 107] width 261 height 20
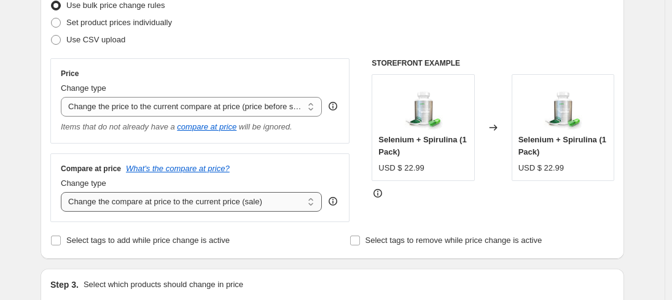
click at [317, 201] on select "Change the compare at price to the current price (sale) Change the compare at p…" at bounding box center [191, 202] width 261 height 20
select select "no_change"
click at [64, 192] on select "Change the compare at price to the current price (sale) Change the compare at p…" at bounding box center [191, 202] width 261 height 20
click at [550, 203] on div "STOREFRONT EXAMPLE Selenium + Spirulina (1 Pack) USD $ 22.99 Changed to Seleniu…" at bounding box center [492, 140] width 243 height 164
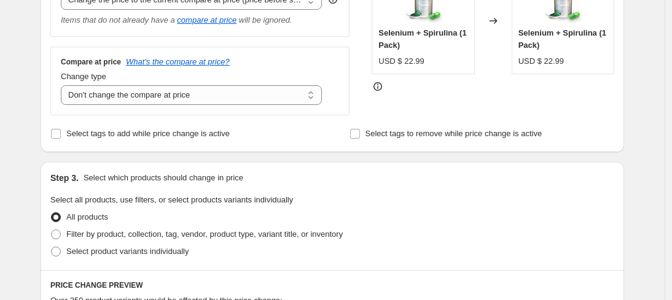
scroll to position [372, 0]
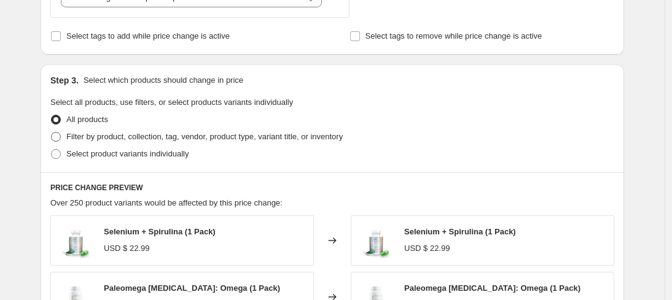
click at [105, 139] on span "Filter by product, collection, tag, vendor, product type, variant title, or inv…" at bounding box center [204, 136] width 276 height 9
click at [52, 133] on input "Filter by product, collection, tag, vendor, product type, variant title, or inv…" at bounding box center [51, 132] width 1 height 1
radio input "true"
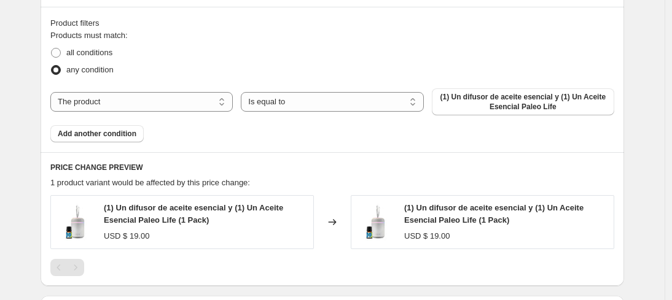
scroll to position [581, 0]
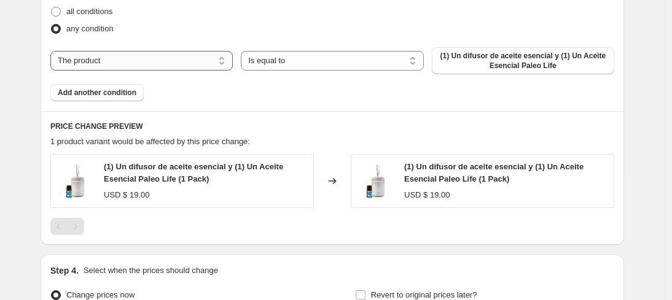
click at [176, 57] on select "The product The product's collection The product's tag The product's vendor The…" at bounding box center [141, 61] width 182 height 20
select select "collection"
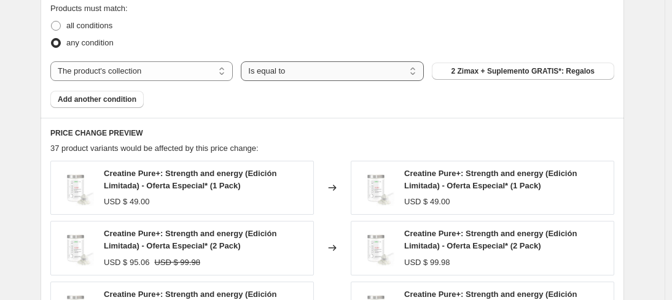
scroll to position [593, 0]
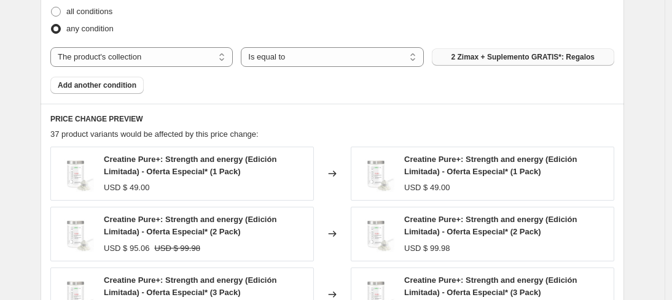
click at [504, 56] on span "2 Zimax + Suplemento GRATIS*: Regalos" at bounding box center [523, 57] width 144 height 10
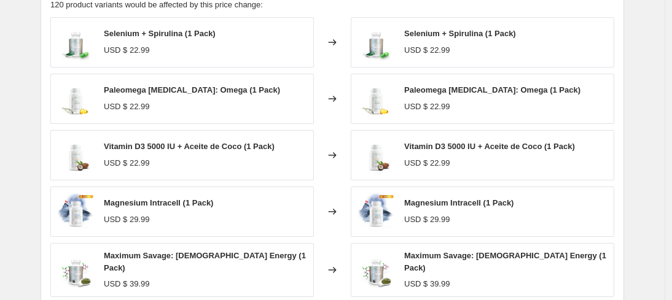
scroll to position [759, 0]
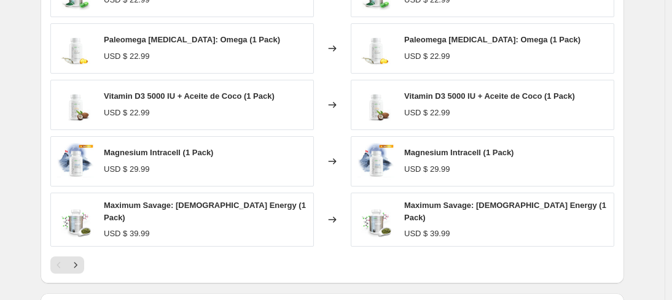
click at [84, 257] on div "Pagination" at bounding box center [75, 265] width 17 height 17
click at [82, 259] on icon "Next" at bounding box center [75, 265] width 12 height 12
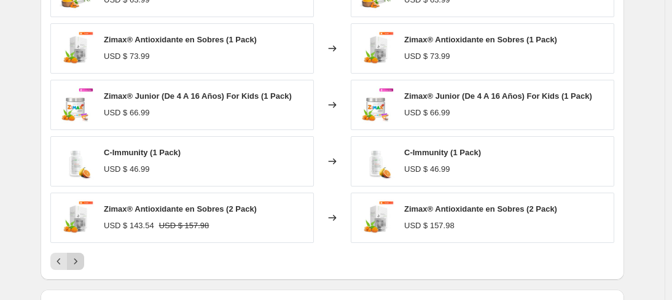
click at [82, 255] on icon "Next" at bounding box center [75, 261] width 12 height 12
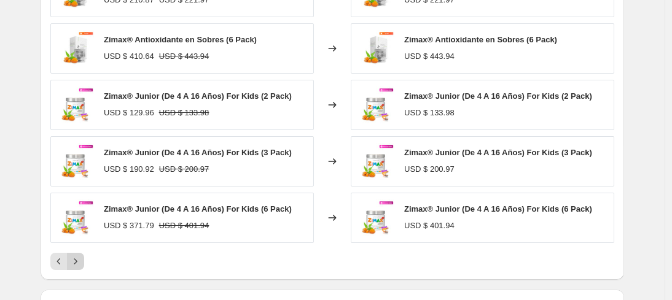
click at [82, 255] on icon "Next" at bounding box center [75, 261] width 12 height 12
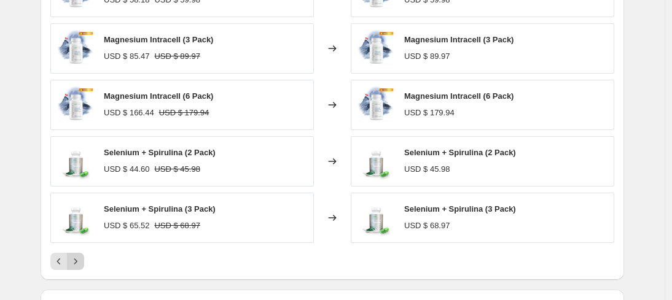
click at [82, 255] on icon "Next" at bounding box center [75, 261] width 12 height 12
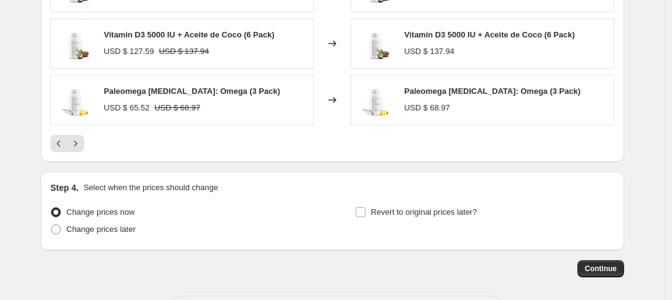
scroll to position [929, 0]
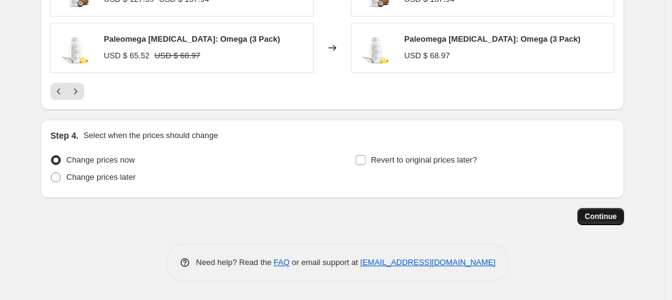
click at [612, 223] on button "Continue" at bounding box center [600, 216] width 47 height 17
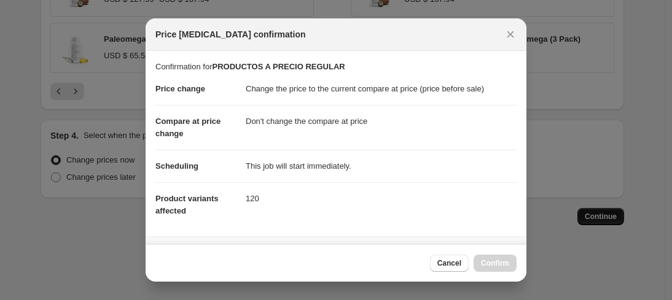
scroll to position [0, 0]
click at [487, 262] on span "Confirm" at bounding box center [495, 263] width 28 height 10
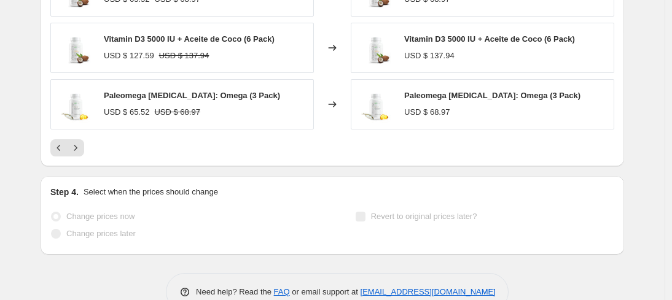
scroll to position [961, 0]
select select "ecap"
select select "no_change"
select select "collection"
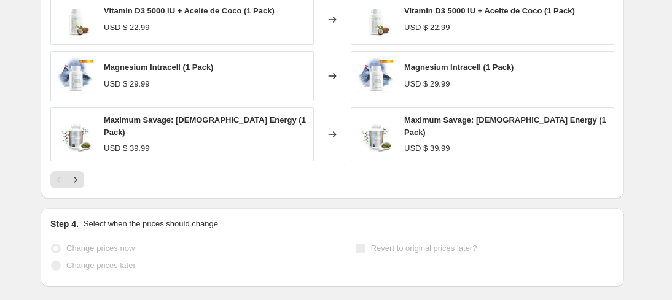
scroll to position [0, 0]
